Goal: Transaction & Acquisition: Purchase product/service

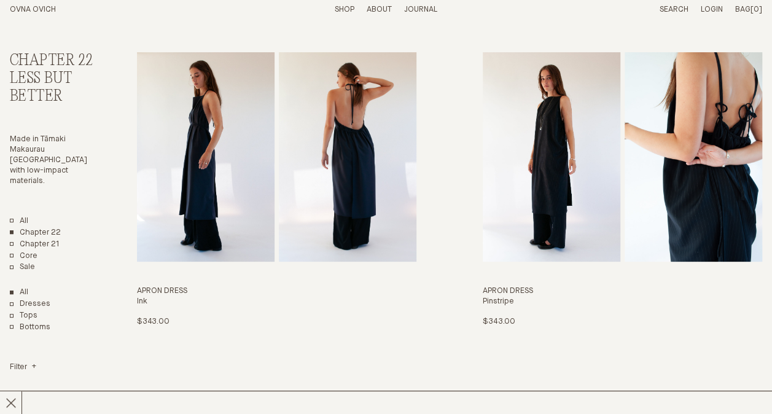
scroll to position [96, 0]
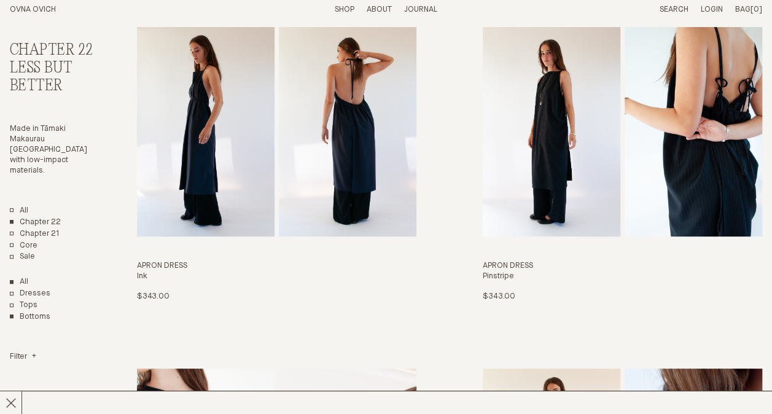
click at [28, 312] on link "Bottoms" at bounding box center [30, 317] width 41 height 10
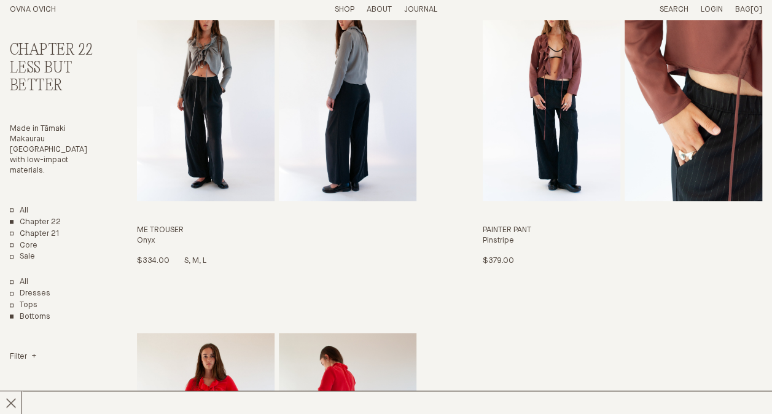
scroll to position [431, 0]
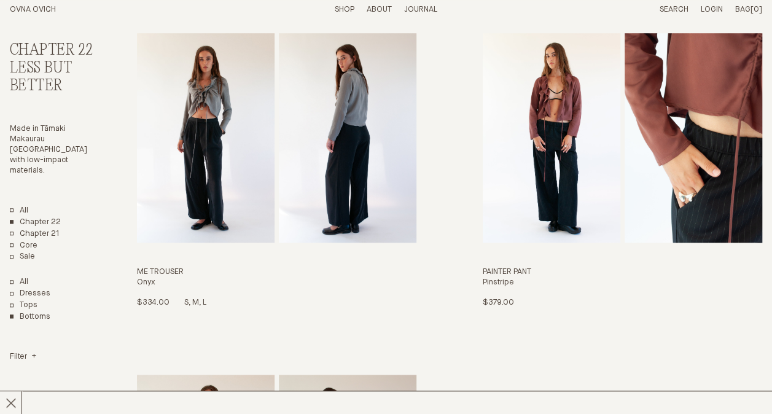
click at [254, 139] on img "Me Trouser" at bounding box center [206, 137] width 138 height 209
